Goal: Use online tool/utility: Use online tool/utility

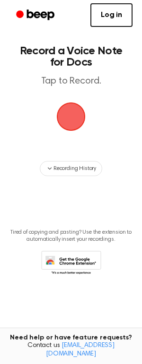
click at [73, 112] on span "button" at bounding box center [71, 117] width 46 height 46
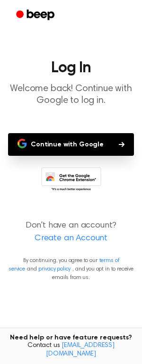
click at [59, 142] on button "Continue with Google" at bounding box center [71, 144] width 126 height 23
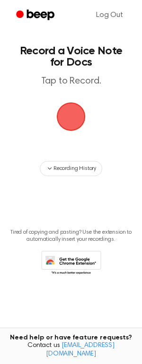
click at [84, 123] on span "button" at bounding box center [70, 116] width 51 height 51
click at [62, 122] on span "button" at bounding box center [70, 116] width 53 height 53
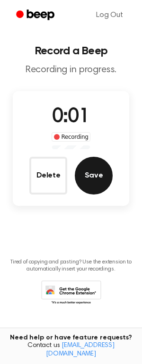
click at [100, 183] on button "Save" at bounding box center [94, 176] width 38 height 38
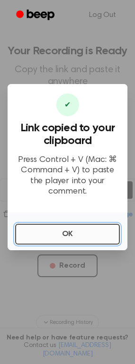
click at [65, 229] on button "OK" at bounding box center [67, 234] width 104 height 21
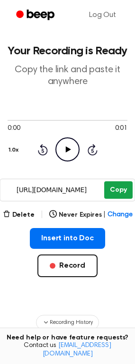
click at [124, 187] on button "Copy" at bounding box center [118, 189] width 28 height 17
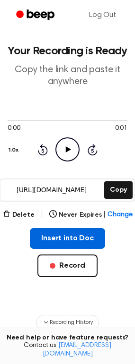
click at [56, 236] on button "Insert into Doc" at bounding box center [67, 238] width 75 height 21
click at [92, 243] on button "Insert into Doc" at bounding box center [67, 238] width 75 height 21
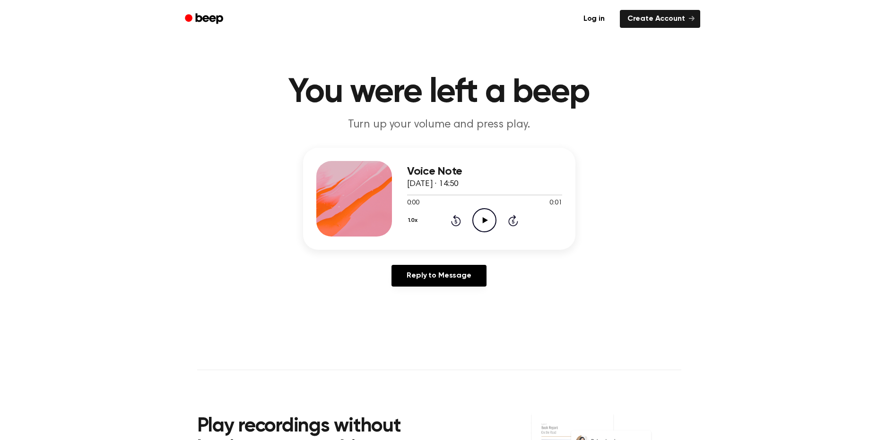
click at [479, 227] on icon "Play Audio" at bounding box center [484, 220] width 24 height 24
